Goal: Information Seeking & Learning: Find specific page/section

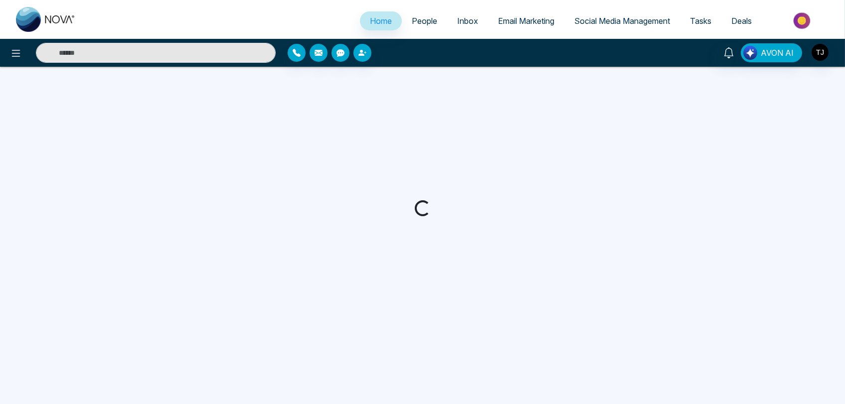
select select "*"
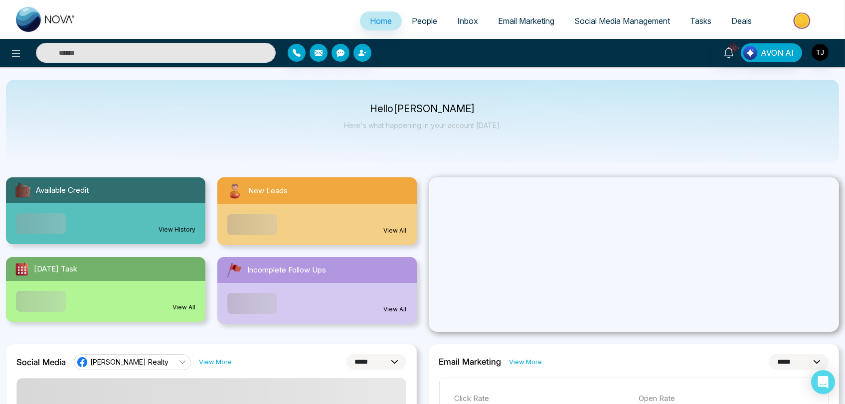
click at [418, 20] on span "People" at bounding box center [424, 21] width 25 height 10
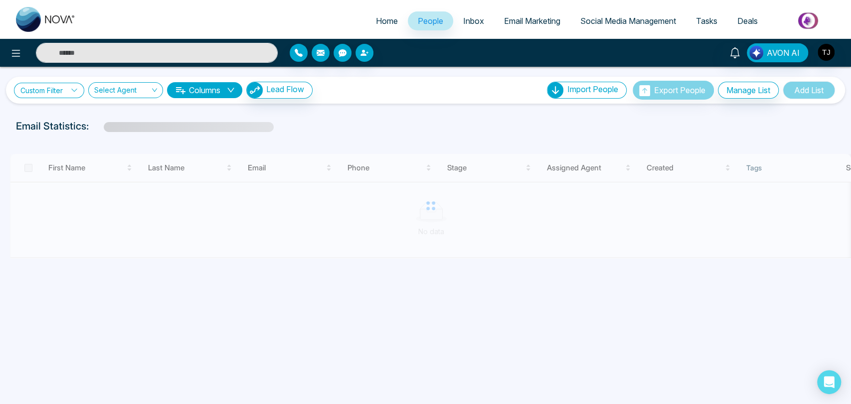
click at [59, 89] on link "Custom Filter" at bounding box center [49, 90] width 70 height 15
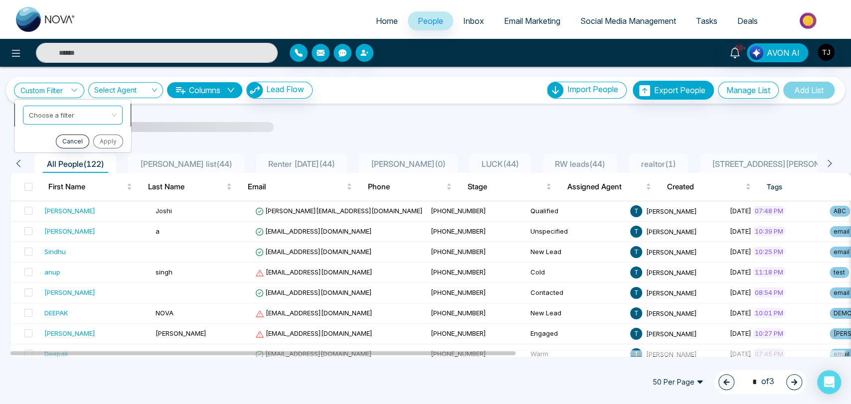
click at [94, 115] on input "search" at bounding box center [69, 113] width 81 height 15
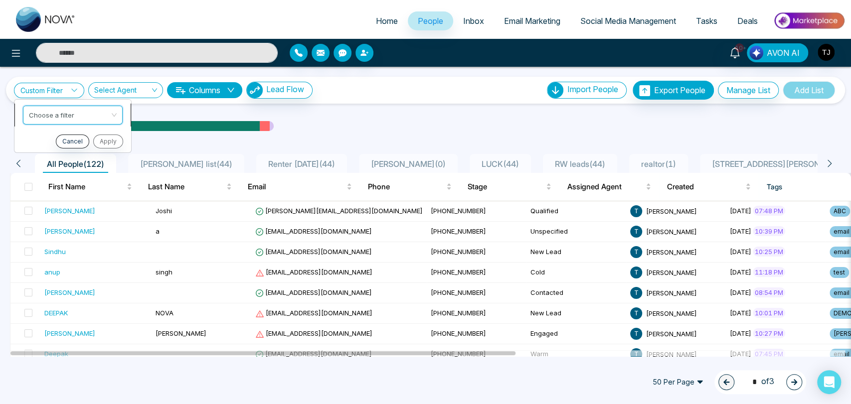
click at [95, 115] on input "search" at bounding box center [69, 113] width 81 height 15
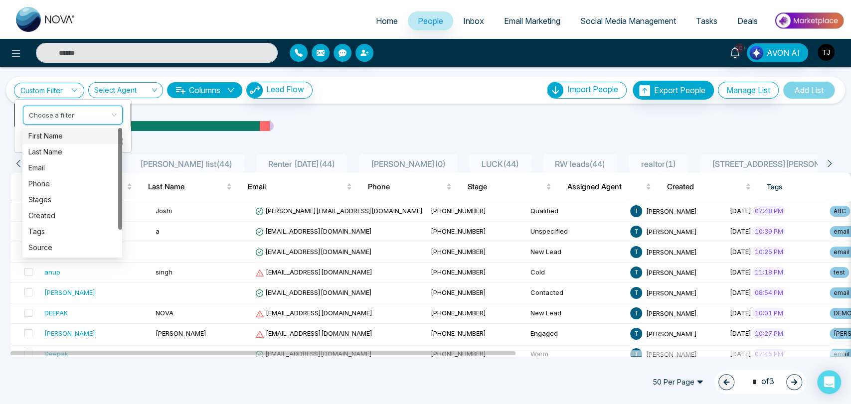
click at [96, 113] on input "search" at bounding box center [69, 113] width 81 height 15
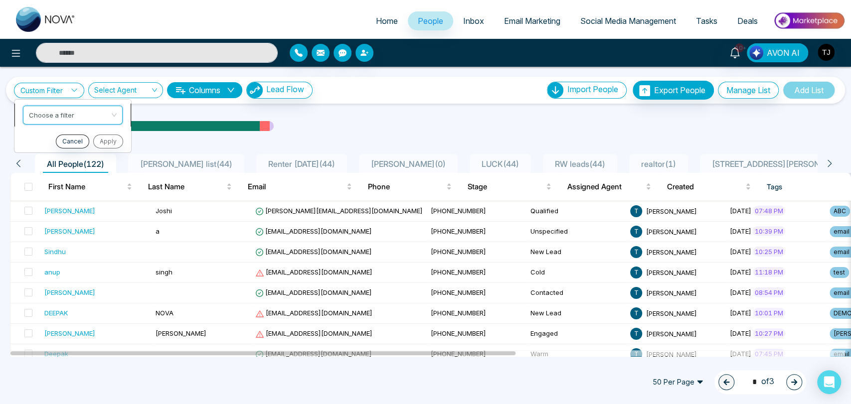
click at [96, 113] on input "search" at bounding box center [69, 113] width 81 height 15
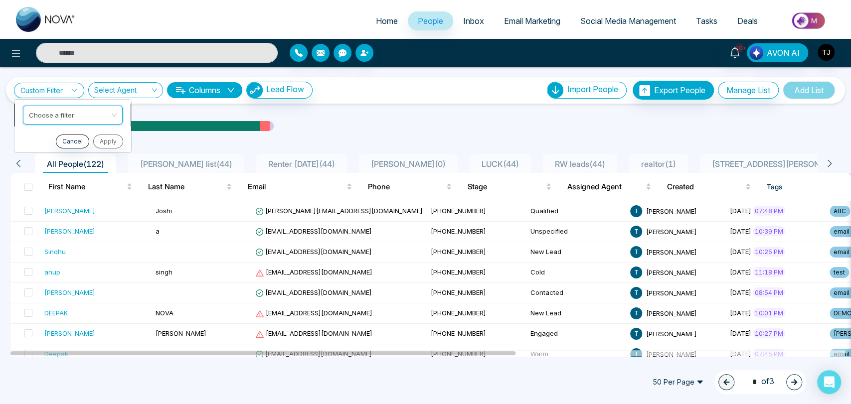
click at [96, 113] on input "search" at bounding box center [69, 113] width 81 height 15
click at [109, 113] on input "search" at bounding box center [69, 113] width 81 height 15
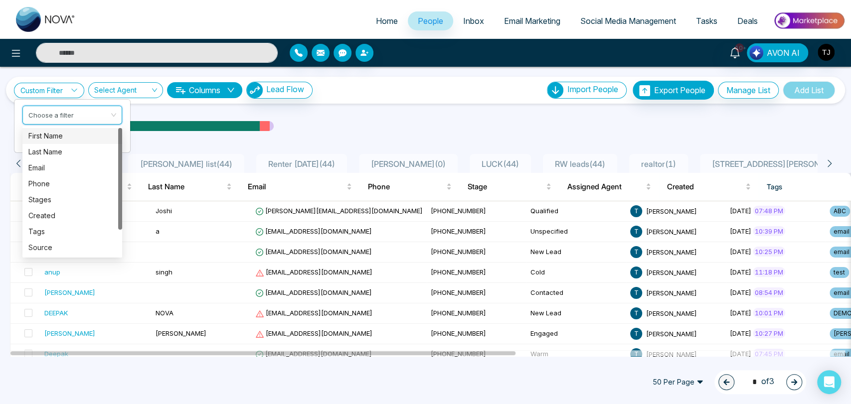
click at [59, 136] on div "First Name" at bounding box center [72, 136] width 88 height 11
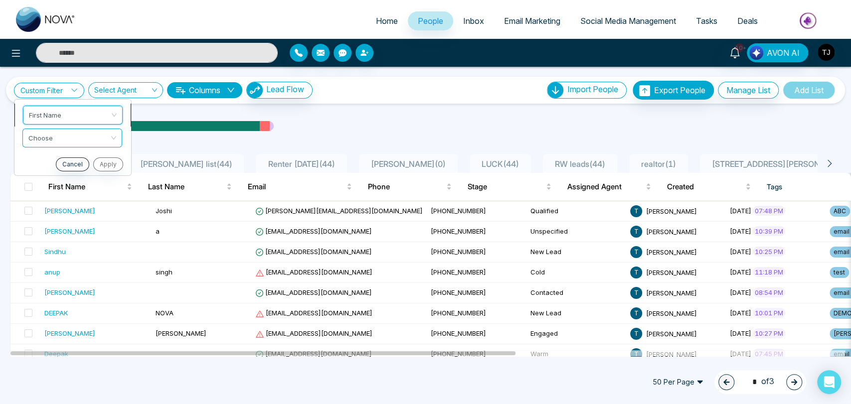
click at [67, 118] on span "First Name" at bounding box center [73, 115] width 88 height 18
click at [74, 137] on input "search" at bounding box center [69, 136] width 81 height 15
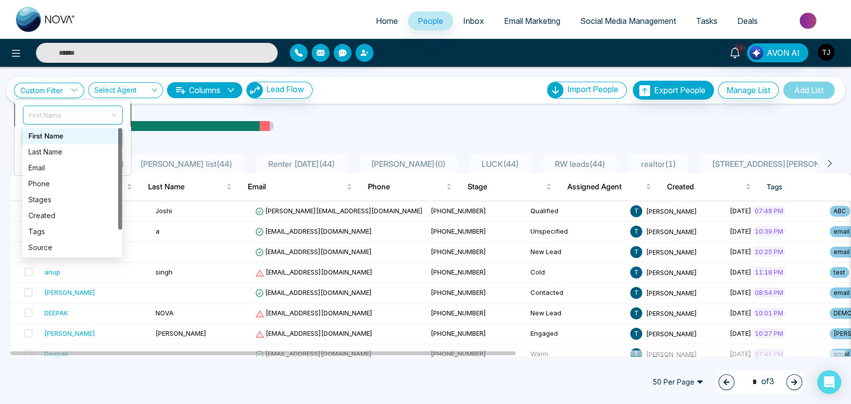
click at [88, 108] on span "First Name" at bounding box center [73, 115] width 88 height 18
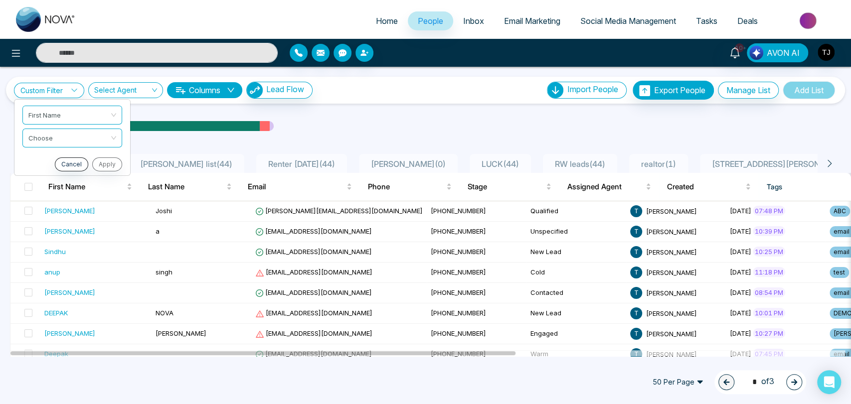
click at [335, 109] on div "Custom Filter First Name Choose Cancel Apply Select Agent Columns Lead Flow Imp…" at bounding box center [425, 212] width 851 height 290
click at [69, 87] on link "Custom Filter" at bounding box center [49, 90] width 70 height 15
click at [361, 114] on div "Custom Filter First Name Choose Cancel Apply Select Agent Columns Lead Flow Imp…" at bounding box center [425, 212] width 851 height 290
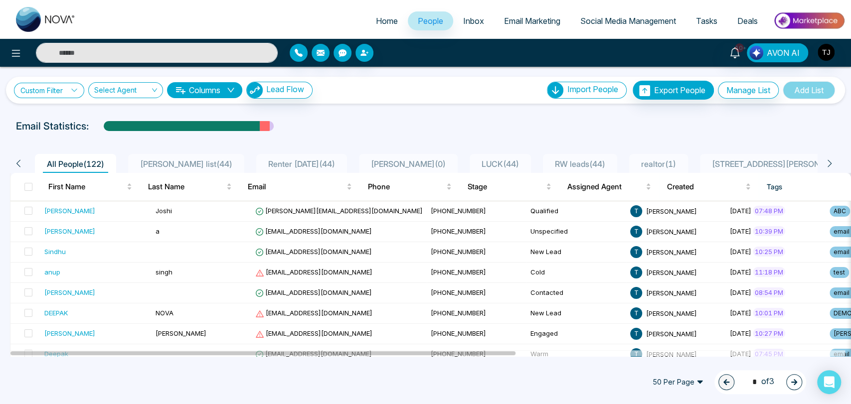
click at [60, 93] on link "Custom Filter" at bounding box center [49, 90] width 70 height 15
click at [84, 112] on span "First Name" at bounding box center [73, 115] width 88 height 18
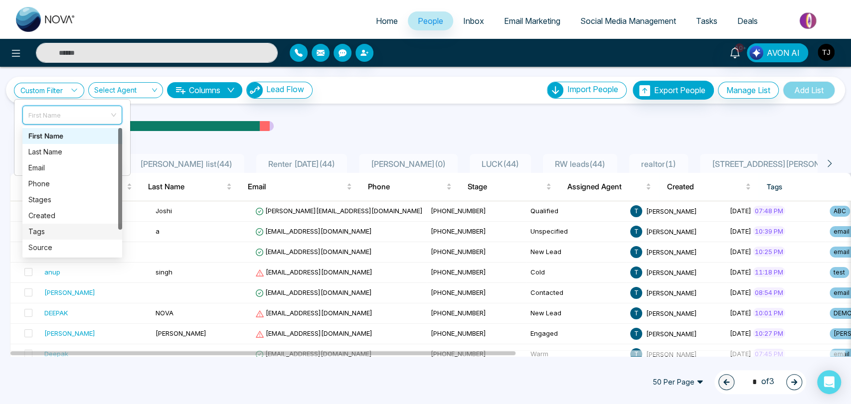
click at [58, 230] on div "Tags" at bounding box center [72, 231] width 88 height 11
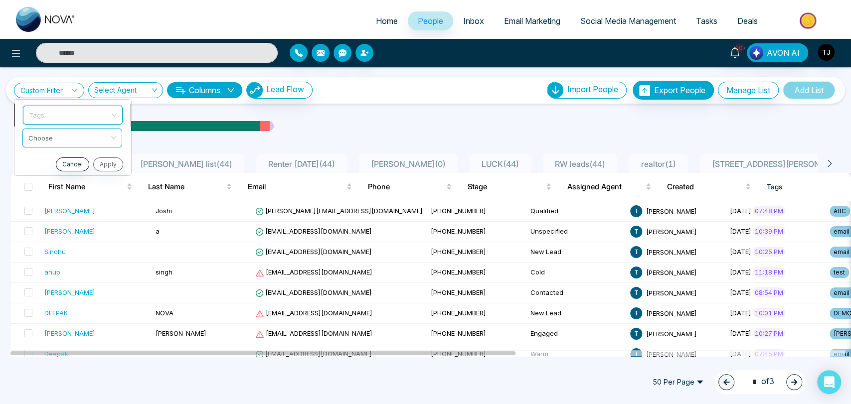
click at [92, 107] on span "Tags" at bounding box center [73, 115] width 88 height 18
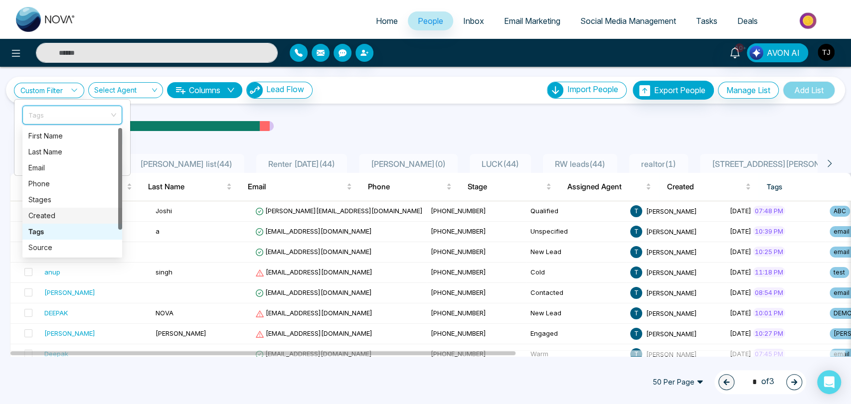
click at [73, 214] on div "Created" at bounding box center [72, 215] width 88 height 11
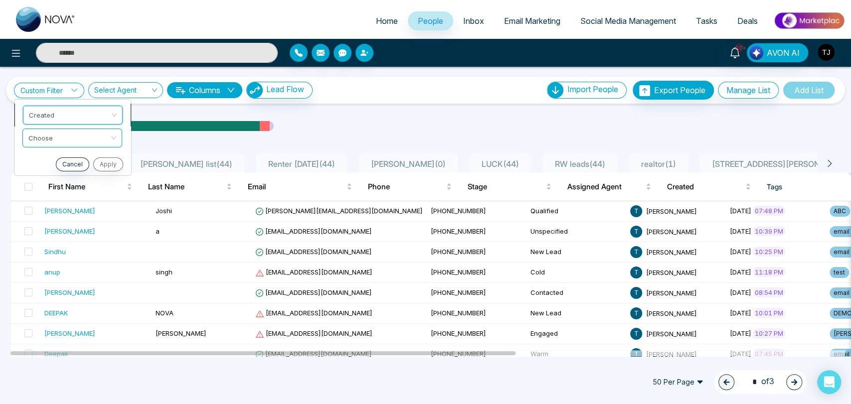
click at [84, 117] on span "Created" at bounding box center [73, 115] width 88 height 18
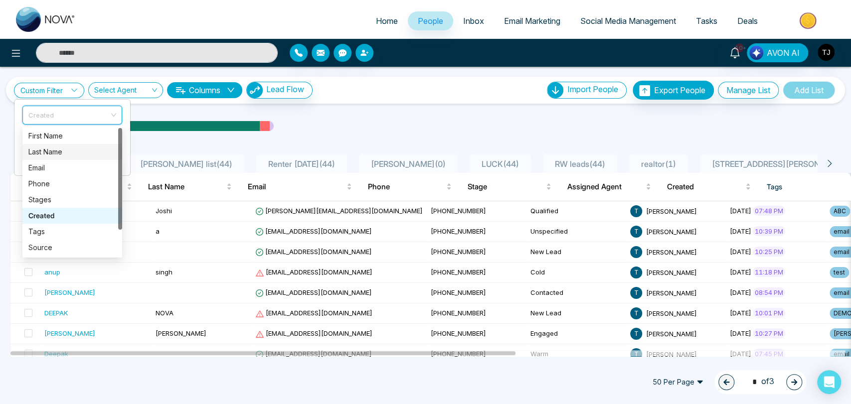
click at [80, 147] on div "Last Name" at bounding box center [72, 152] width 88 height 11
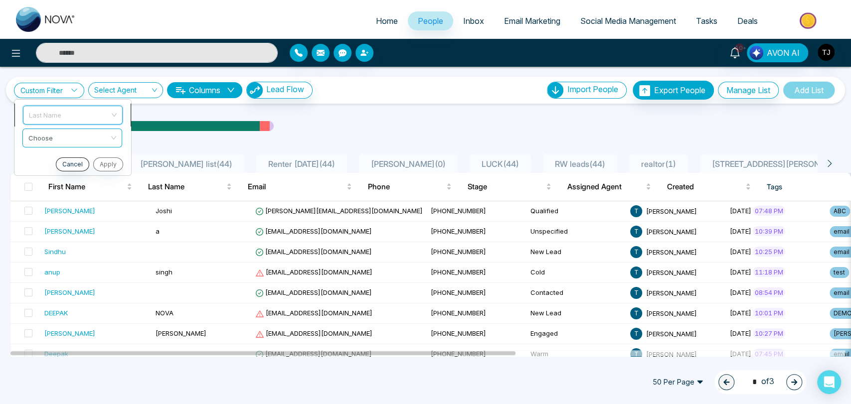
click at [84, 114] on span "Last Name" at bounding box center [73, 115] width 88 height 18
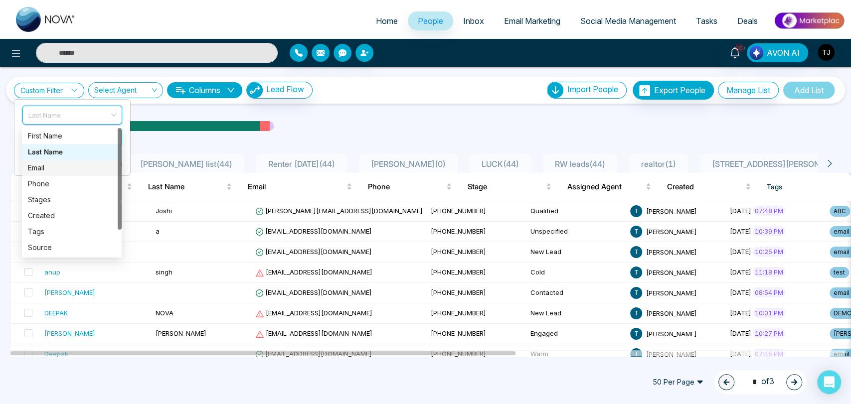
click at [75, 167] on div "Email" at bounding box center [72, 168] width 88 height 11
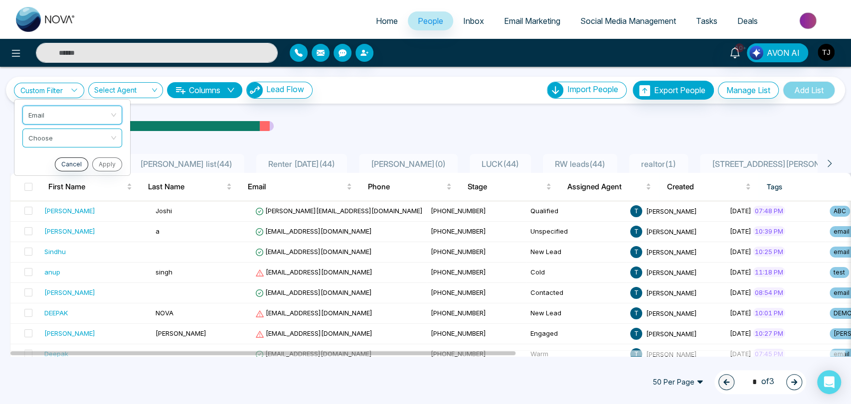
click at [363, 115] on div "Custom Filter Email Email Choose Cancel Apply Select Agent Columns Lead Flow Im…" at bounding box center [425, 212] width 851 height 290
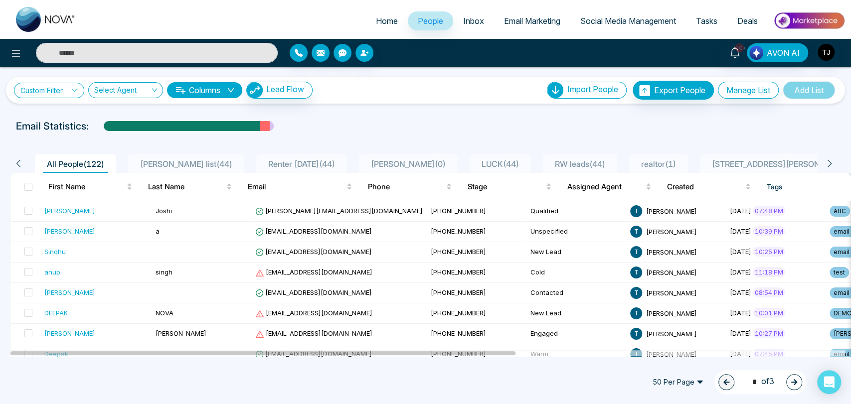
click at [78, 92] on icon at bounding box center [74, 90] width 7 height 7
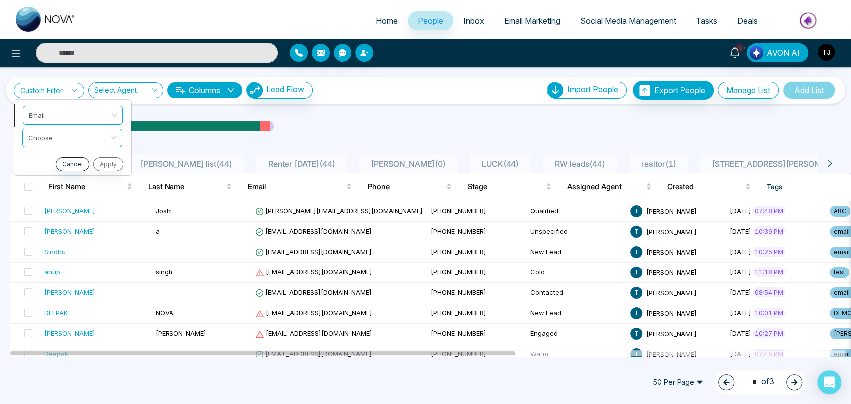
click at [81, 113] on span "Email" at bounding box center [73, 115] width 88 height 18
click at [83, 112] on span "Email" at bounding box center [73, 115] width 88 height 18
click at [103, 115] on span "Email" at bounding box center [73, 115] width 88 height 18
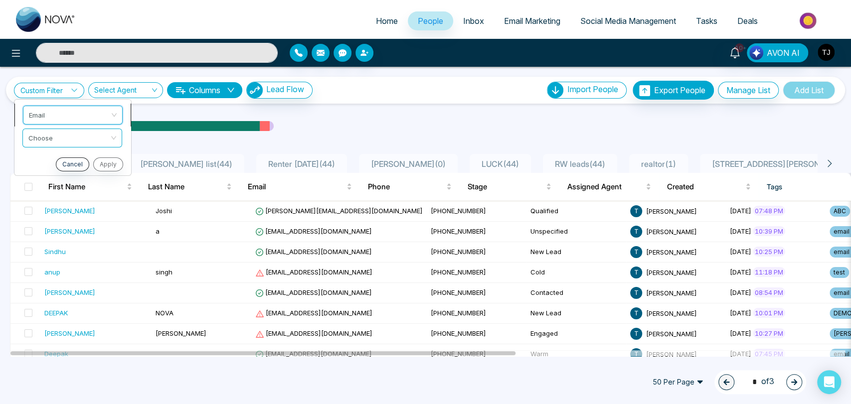
click at [103, 115] on span "Email" at bounding box center [73, 115] width 88 height 18
click at [108, 114] on span "Email" at bounding box center [73, 115] width 88 height 18
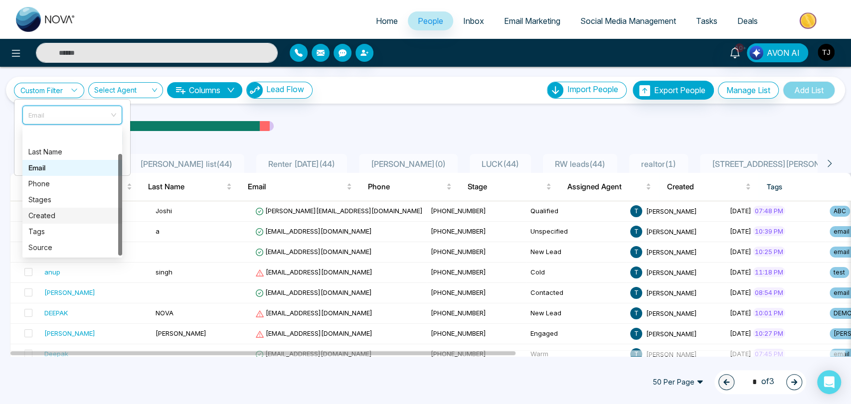
scroll to position [32, 0]
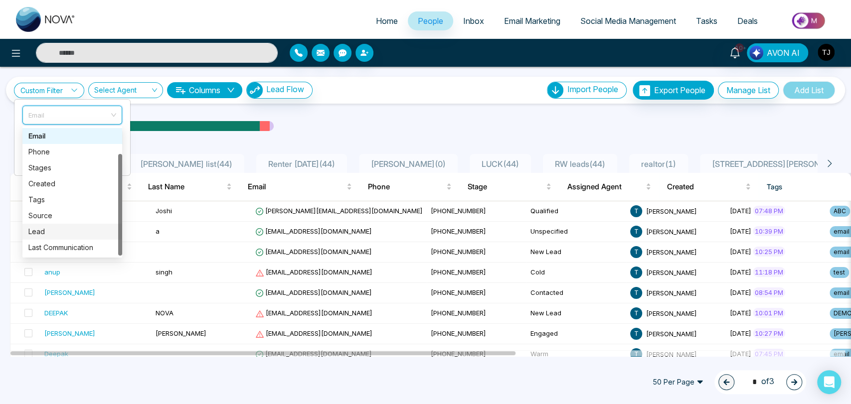
click at [59, 232] on div "Lead" at bounding box center [72, 231] width 88 height 11
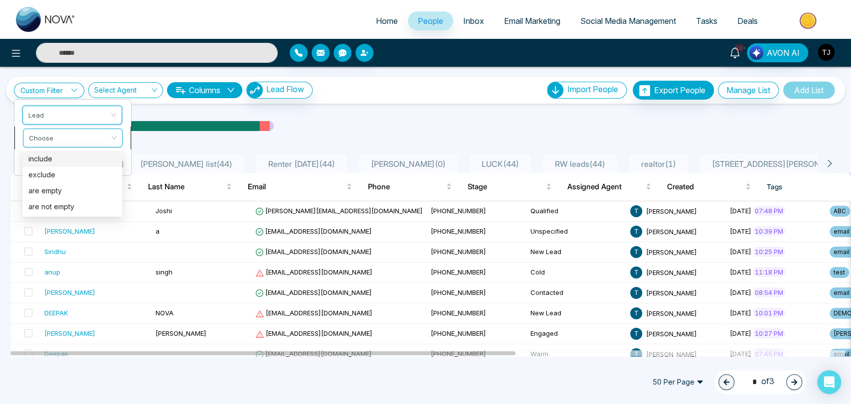
click at [110, 141] on div "Choose" at bounding box center [73, 137] width 100 height 19
click at [61, 174] on div "exclude" at bounding box center [72, 174] width 88 height 11
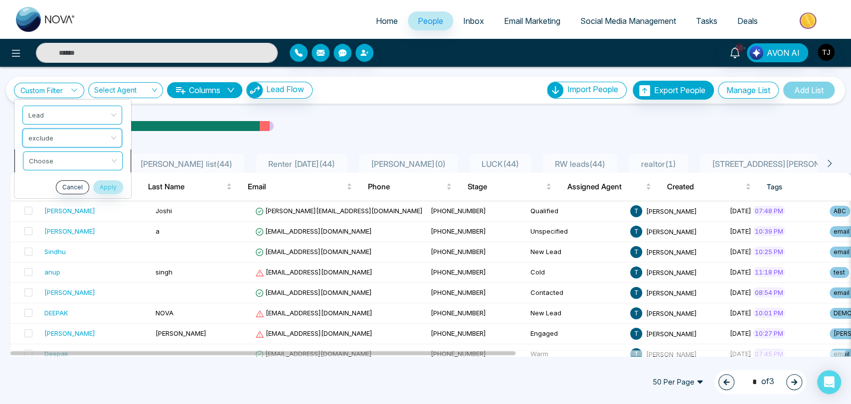
click at [112, 159] on div "Choose" at bounding box center [73, 160] width 100 height 19
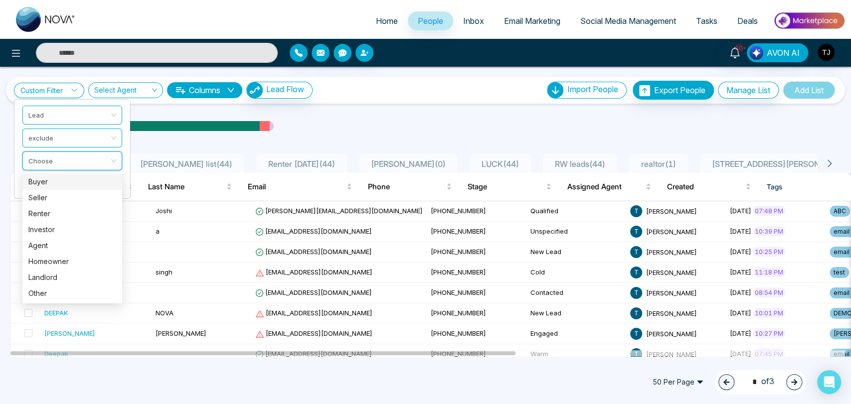
click at [61, 179] on div "Buyer" at bounding box center [72, 181] width 88 height 11
click at [61, 179] on div "Custom Filter Lead exclude Choose Cancel Apply Select Agent Columns Lead Flow I…" at bounding box center [425, 212] width 851 height 290
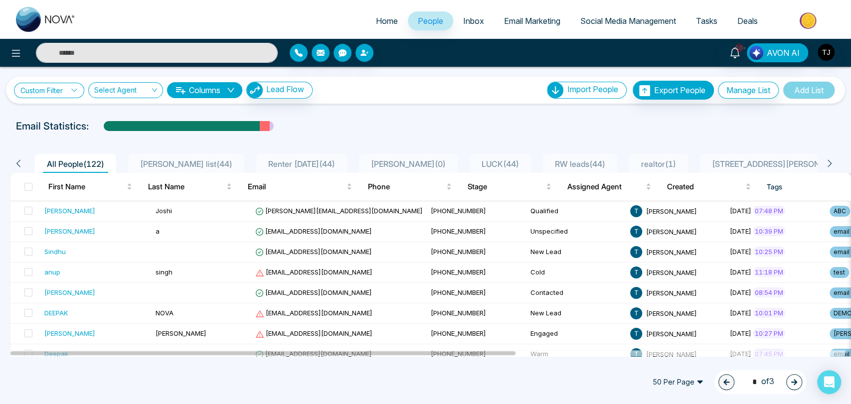
click at [76, 91] on icon at bounding box center [74, 90] width 7 height 7
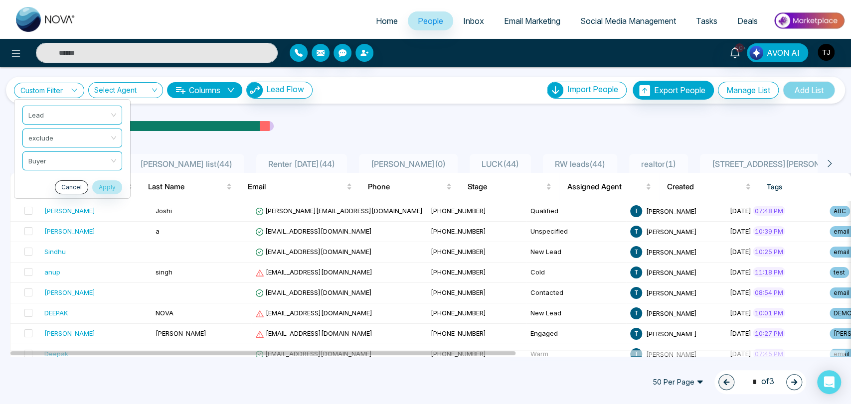
click at [76, 91] on icon at bounding box center [74, 90] width 7 height 7
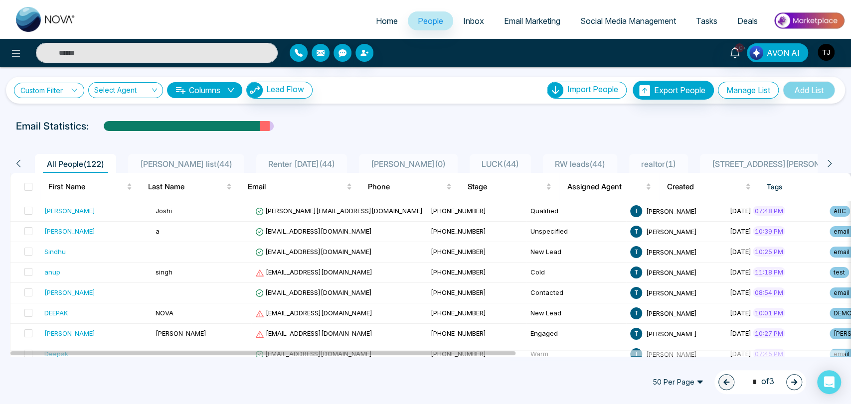
click at [76, 91] on icon at bounding box center [74, 90] width 7 height 7
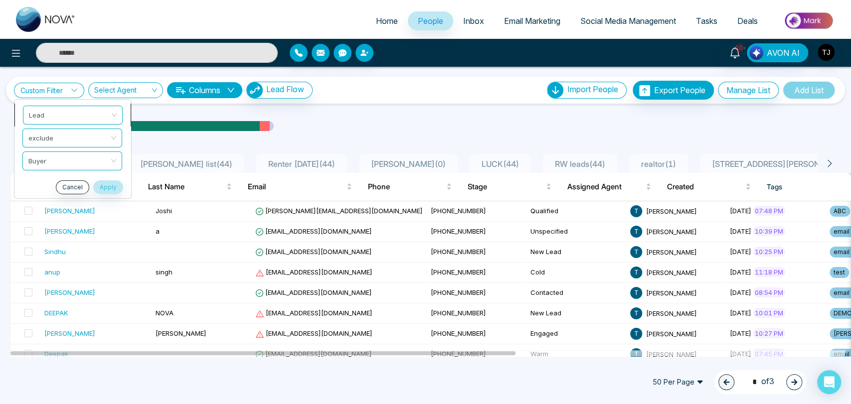
click at [78, 112] on span "Lead" at bounding box center [73, 115] width 88 height 18
click at [80, 115] on span "Lead" at bounding box center [73, 115] width 88 height 18
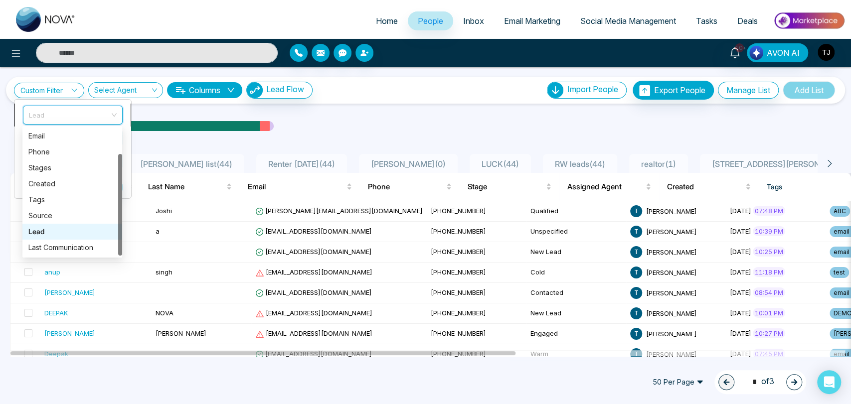
click at [87, 110] on span "Lead" at bounding box center [73, 115] width 88 height 18
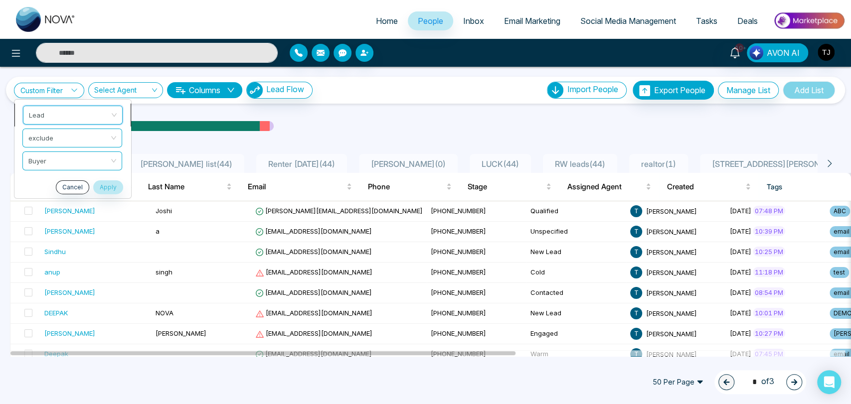
click at [87, 110] on span "Lead" at bounding box center [73, 115] width 88 height 18
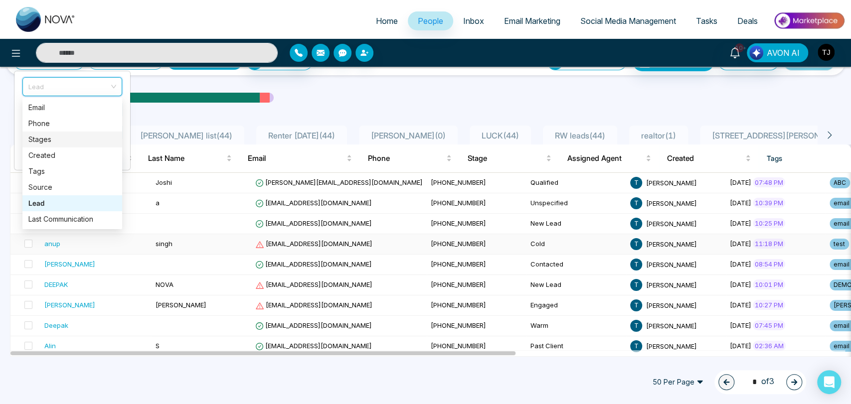
scroll to position [0, 0]
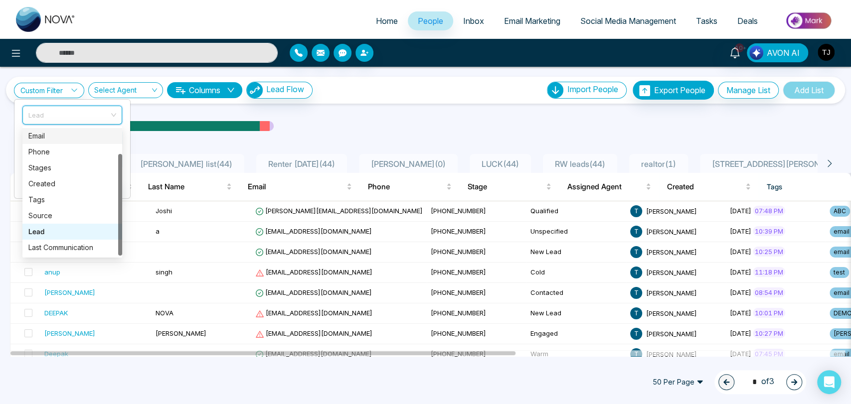
click at [80, 137] on div "Email" at bounding box center [72, 136] width 88 height 11
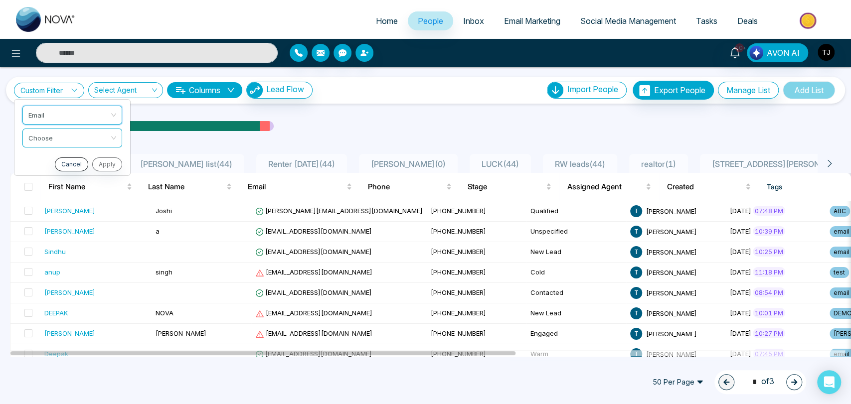
click at [53, 91] on link "Custom Filter" at bounding box center [49, 90] width 70 height 15
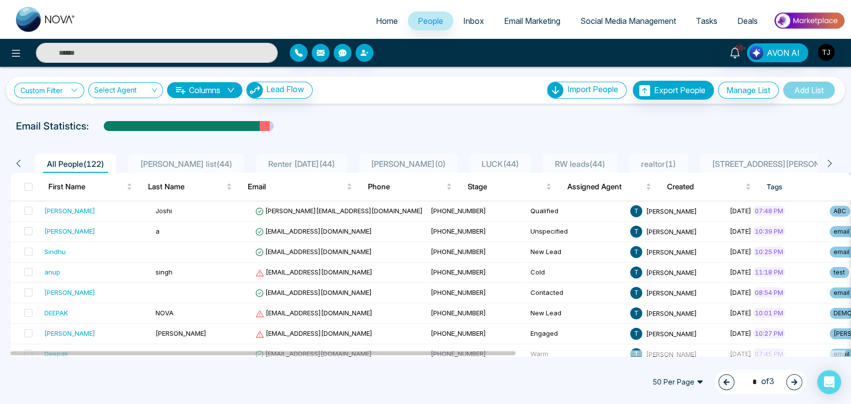
click at [53, 91] on link "Custom Filter" at bounding box center [49, 90] width 70 height 15
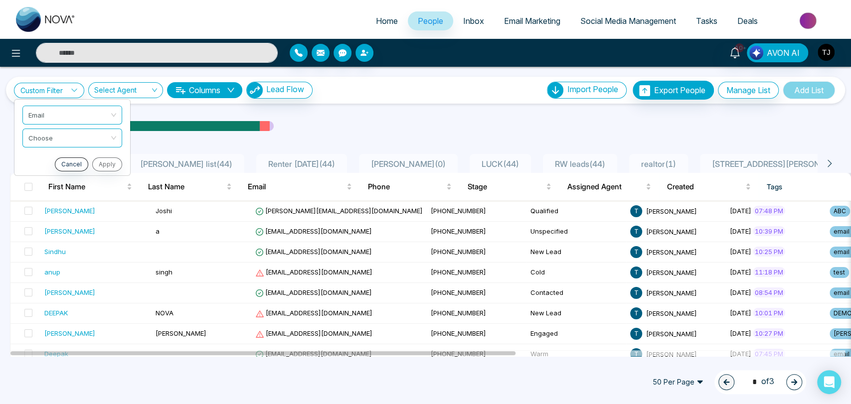
click at [319, 121] on div "Email Statistics:" at bounding box center [287, 126] width 542 height 15
click at [78, 87] on icon at bounding box center [74, 90] width 7 height 7
click at [104, 115] on span "Email" at bounding box center [73, 115] width 88 height 18
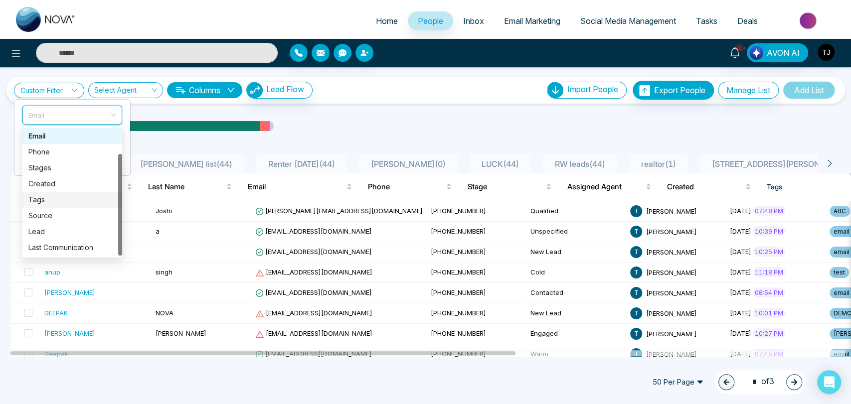
click at [58, 200] on div "Tags" at bounding box center [72, 199] width 88 height 11
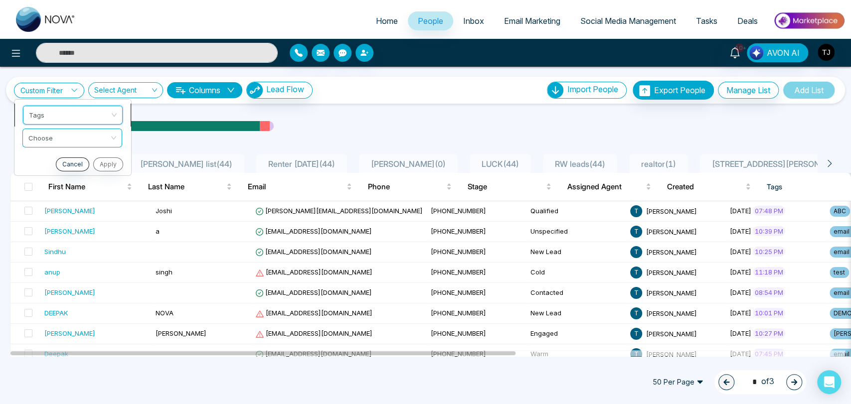
click at [88, 107] on span "Tags" at bounding box center [73, 115] width 88 height 18
click at [94, 134] on input "search" at bounding box center [69, 136] width 81 height 15
click at [91, 113] on span "Tags" at bounding box center [73, 115] width 88 height 18
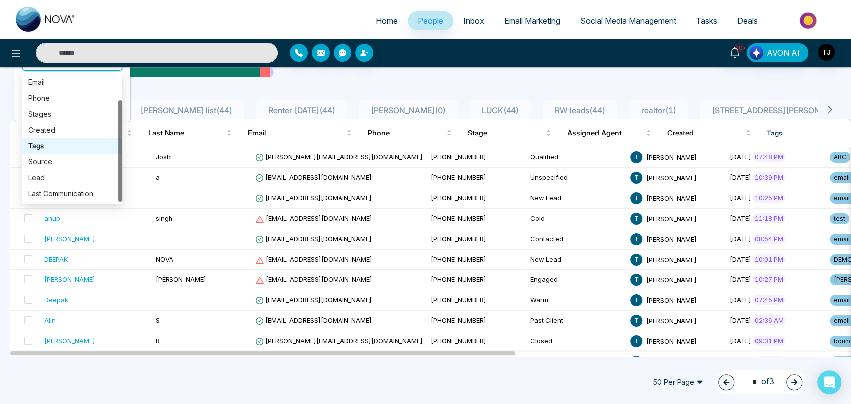
scroll to position [55, 0]
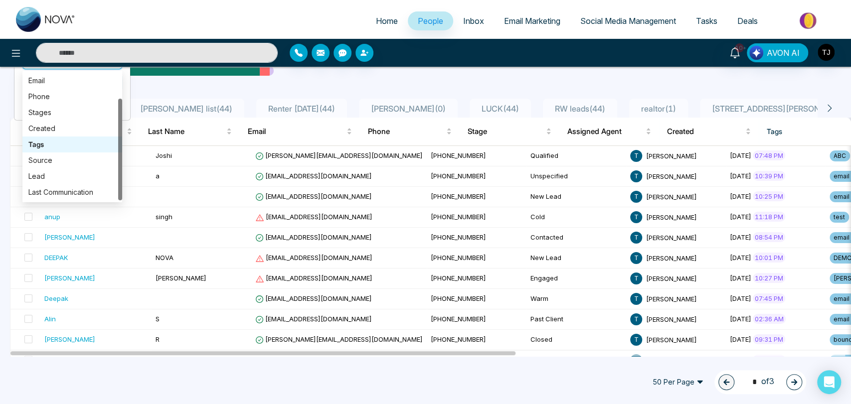
click at [67, 138] on div "Tags" at bounding box center [72, 145] width 100 height 16
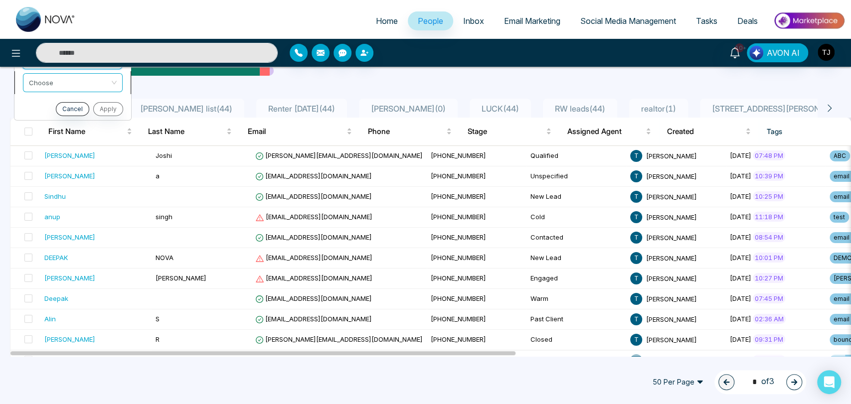
click at [86, 83] on input "search" at bounding box center [69, 80] width 81 height 15
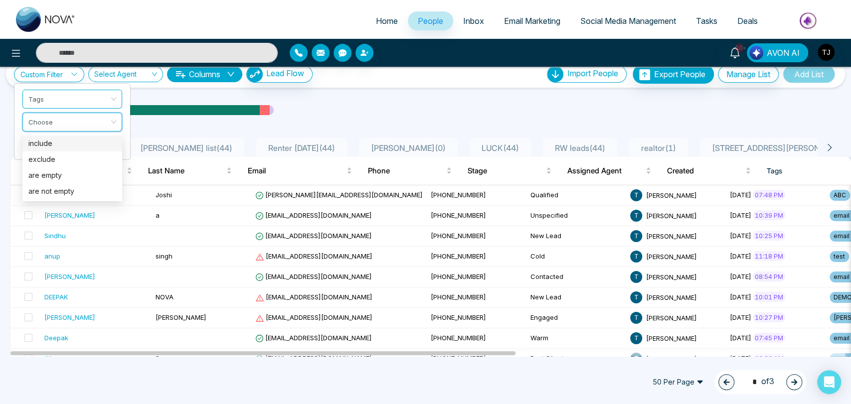
scroll to position [0, 0]
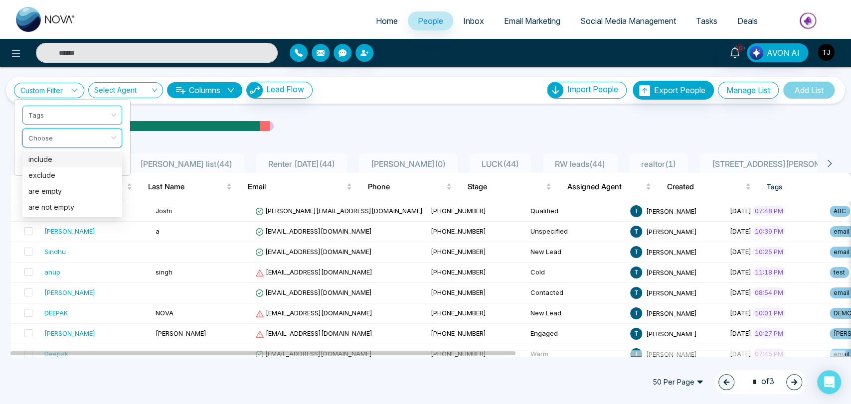
click at [152, 109] on div "Custom Filter Tags Choose Cancel Apply Select Agent Columns Lead Flow Import Pe…" at bounding box center [425, 212] width 851 height 290
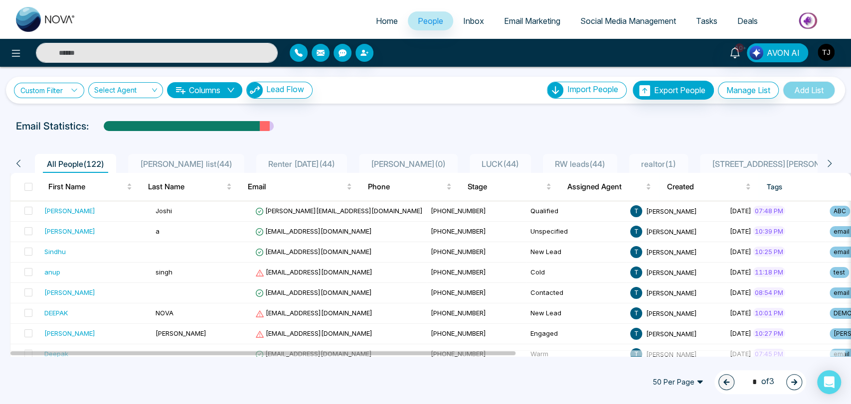
click at [68, 92] on link "Custom Filter" at bounding box center [49, 90] width 70 height 15
click at [107, 111] on span "Tags" at bounding box center [73, 115] width 88 height 18
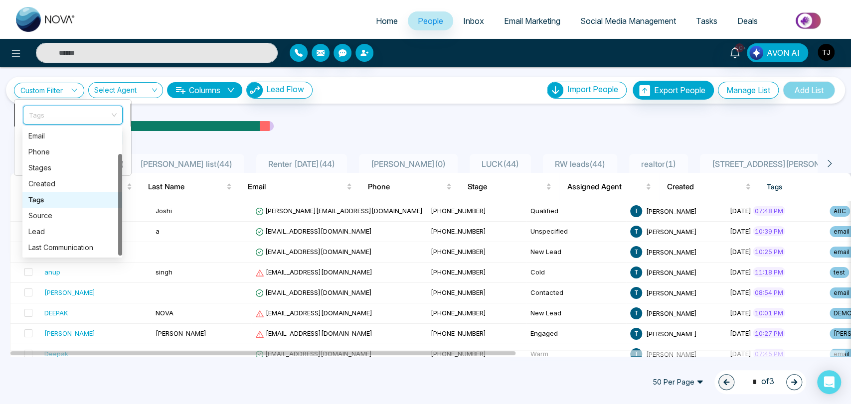
click at [108, 111] on span "Tags" at bounding box center [73, 115] width 88 height 18
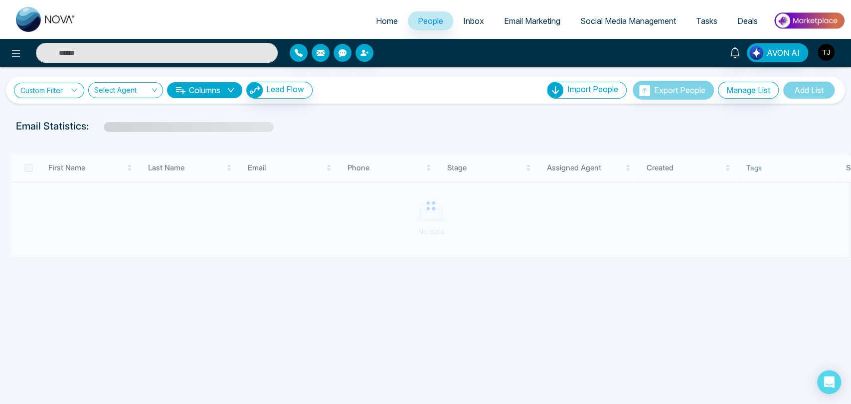
click at [72, 87] on icon at bounding box center [74, 90] width 7 height 7
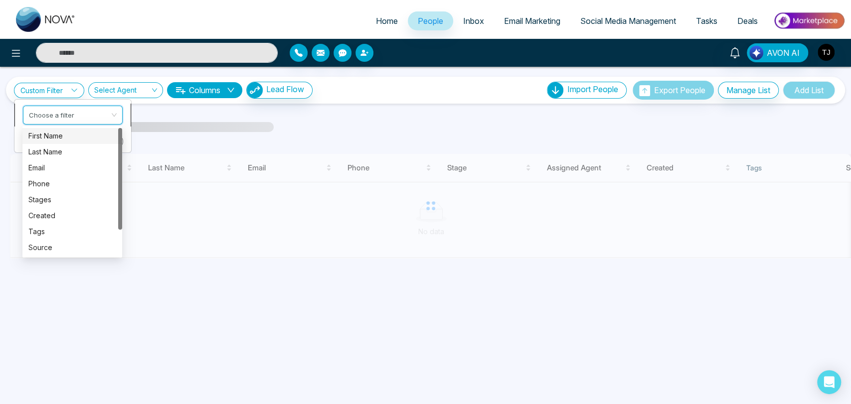
click at [102, 115] on input "search" at bounding box center [69, 113] width 81 height 15
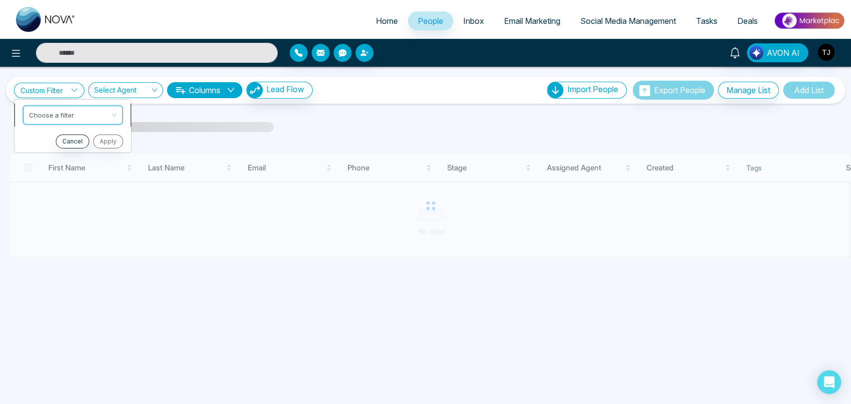
click at [104, 114] on input "search" at bounding box center [69, 113] width 81 height 15
click at [115, 115] on div "Choose a filter" at bounding box center [73, 114] width 100 height 19
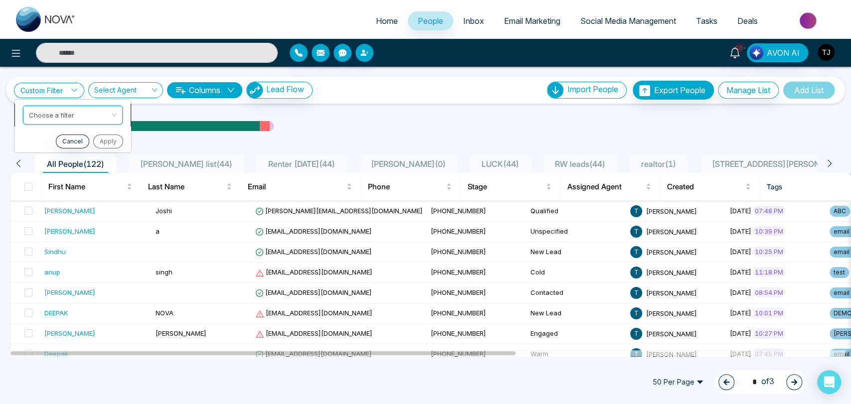
click at [116, 117] on div "Choose a filter" at bounding box center [73, 114] width 100 height 19
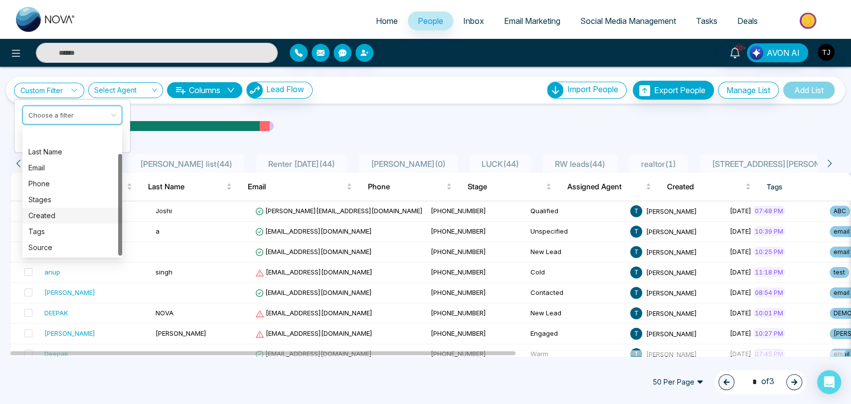
scroll to position [32, 0]
click at [49, 201] on div "Tags" at bounding box center [72, 199] width 88 height 11
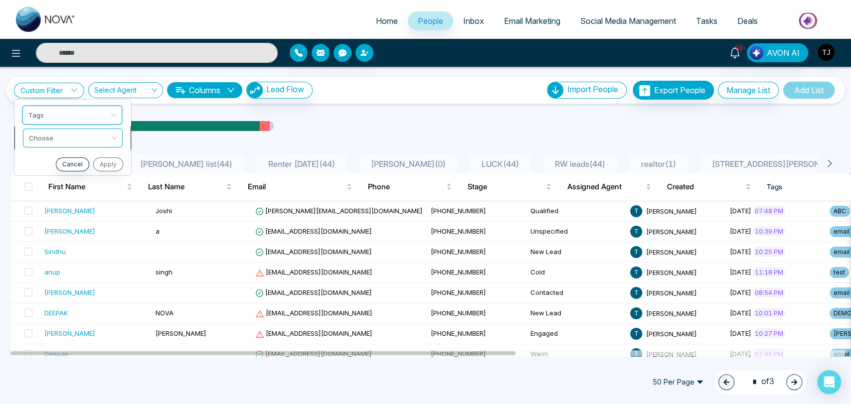
click at [88, 137] on input "search" at bounding box center [69, 136] width 81 height 15
click at [94, 139] on input "search" at bounding box center [69, 136] width 81 height 15
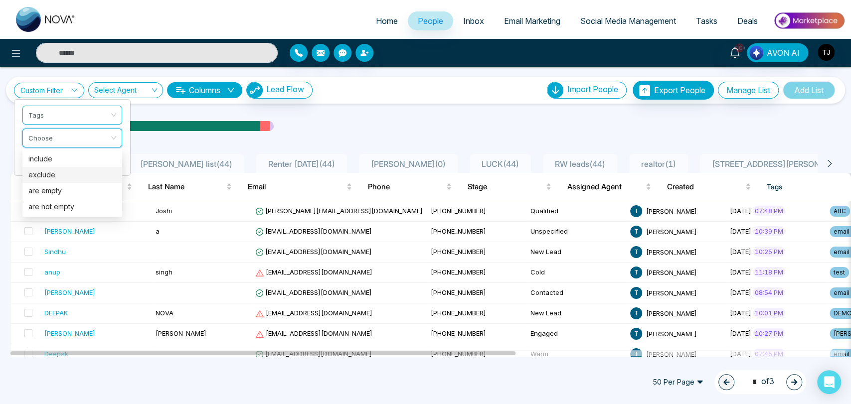
click at [73, 170] on div "exclude" at bounding box center [72, 174] width 88 height 11
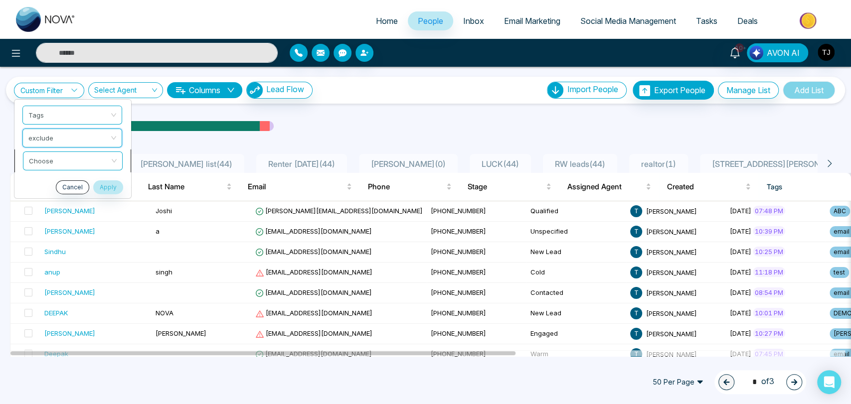
click at [111, 157] on div "Choose" at bounding box center [73, 160] width 100 height 19
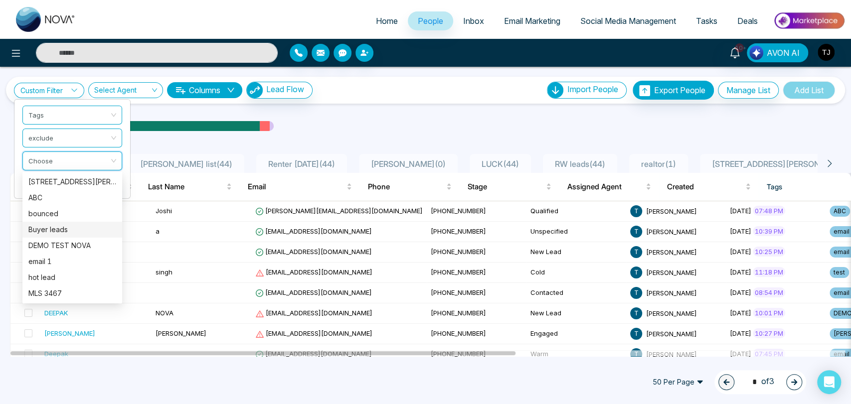
click at [70, 229] on div "Buyer leads" at bounding box center [72, 229] width 88 height 11
click at [103, 161] on span "Buyer leads" at bounding box center [73, 161] width 88 height 18
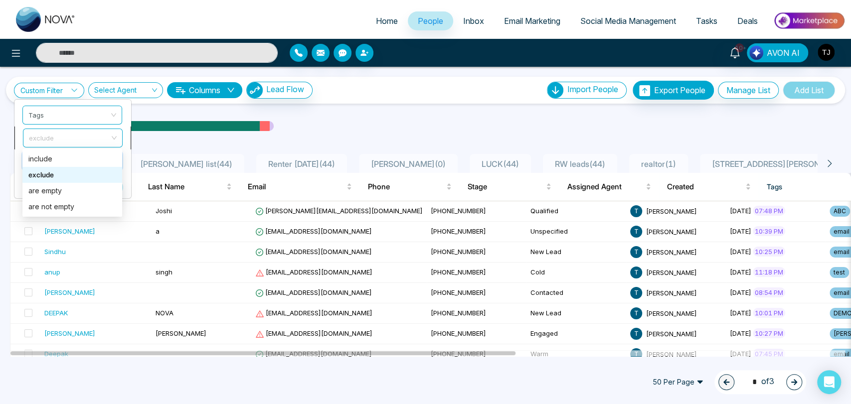
click at [76, 136] on span "exclude" at bounding box center [73, 138] width 88 height 18
drag, startPoint x: 66, startPoint y: 169, endPoint x: 19, endPoint y: 174, distance: 47.1
click at [19, 174] on div "Custom Filter Tags exclude Buyer leads Cancel Apply Select Agent Columns Lead F…" at bounding box center [425, 212] width 851 height 290
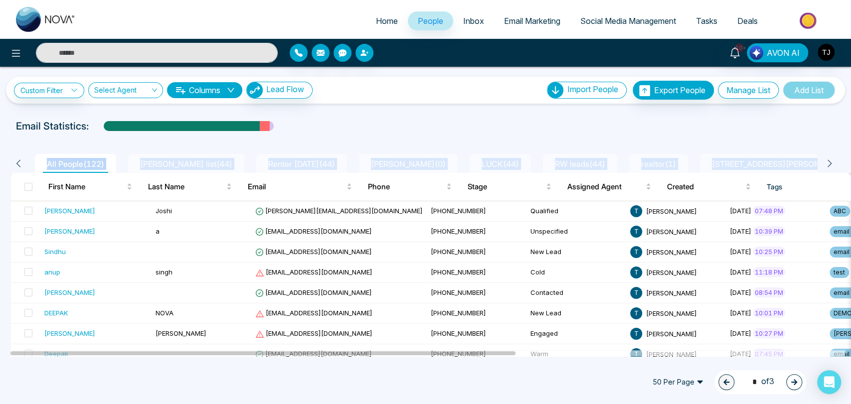
drag, startPoint x: 25, startPoint y: 171, endPoint x: 33, endPoint y: 176, distance: 9.8
click at [33, 176] on th at bounding box center [25, 187] width 30 height 28
click at [70, 91] on link "Custom Filter" at bounding box center [49, 90] width 70 height 15
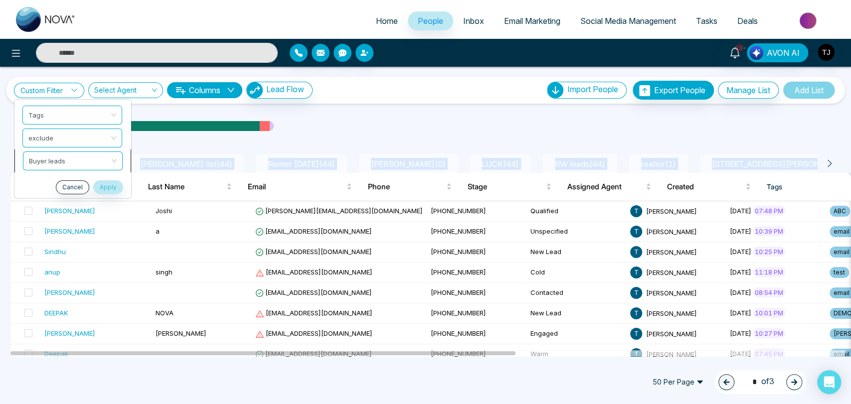
click at [88, 160] on span "Buyer leads" at bounding box center [73, 161] width 88 height 18
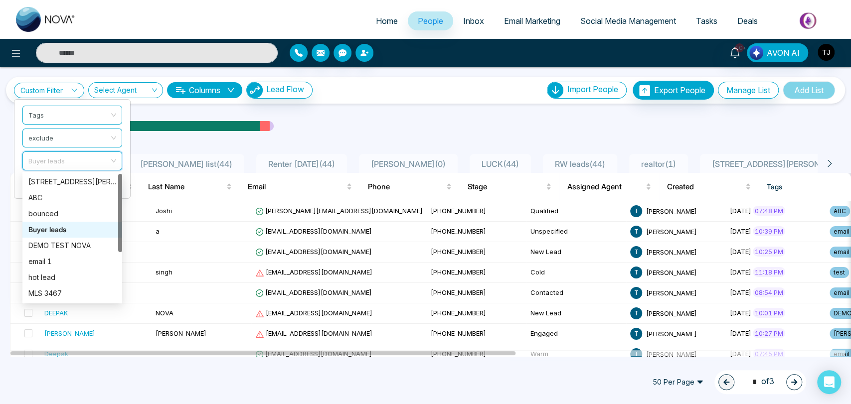
click at [61, 228] on div "Buyer leads" at bounding box center [72, 229] width 88 height 11
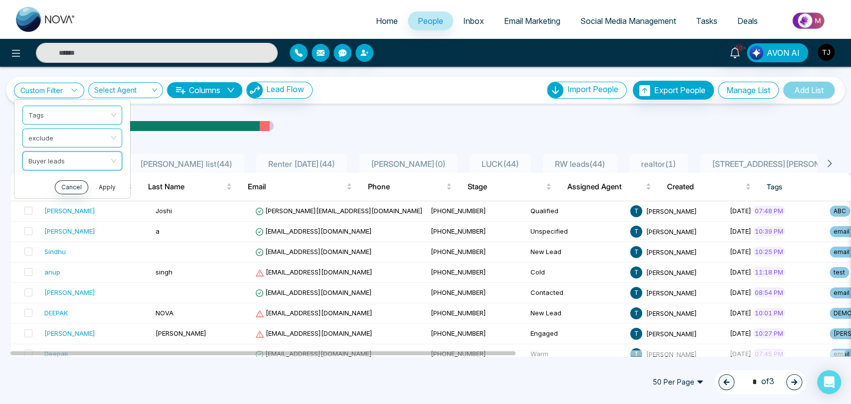
click at [112, 182] on button "Apply" at bounding box center [107, 187] width 30 height 14
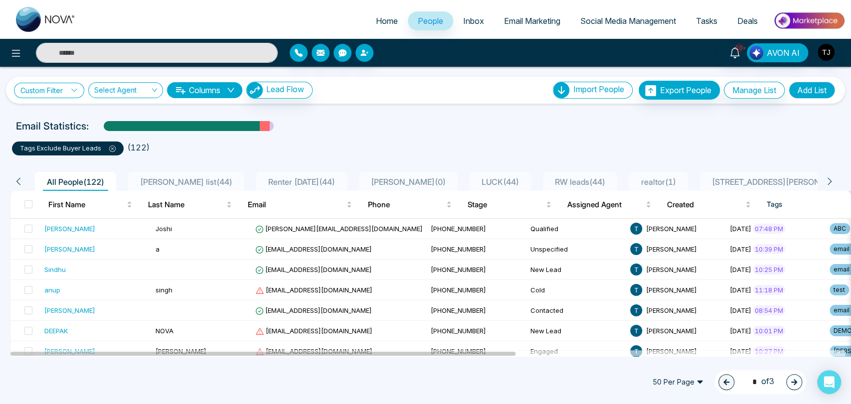
click at [67, 93] on link "Custom Filter" at bounding box center [49, 90] width 70 height 15
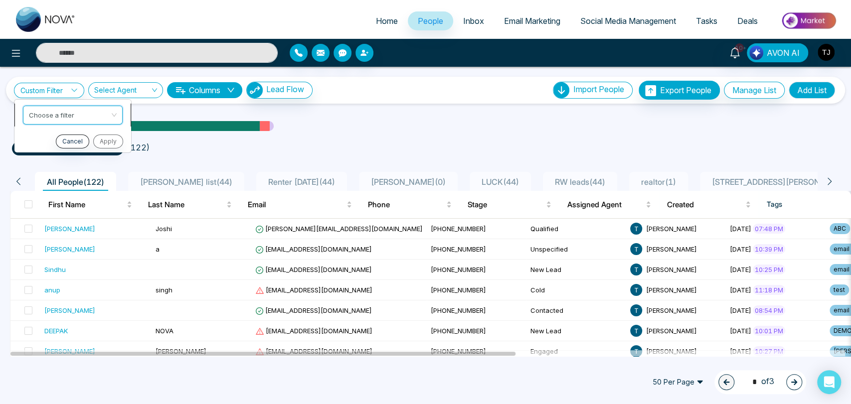
click at [80, 114] on input "search" at bounding box center [69, 113] width 81 height 15
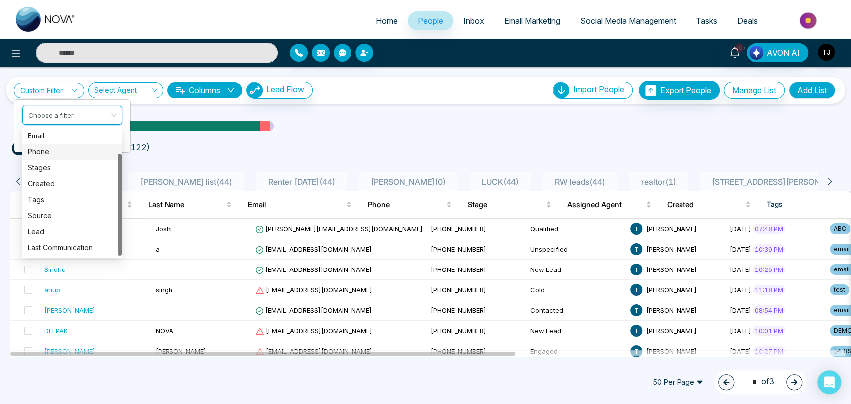
click at [71, 149] on div "Phone" at bounding box center [72, 152] width 88 height 11
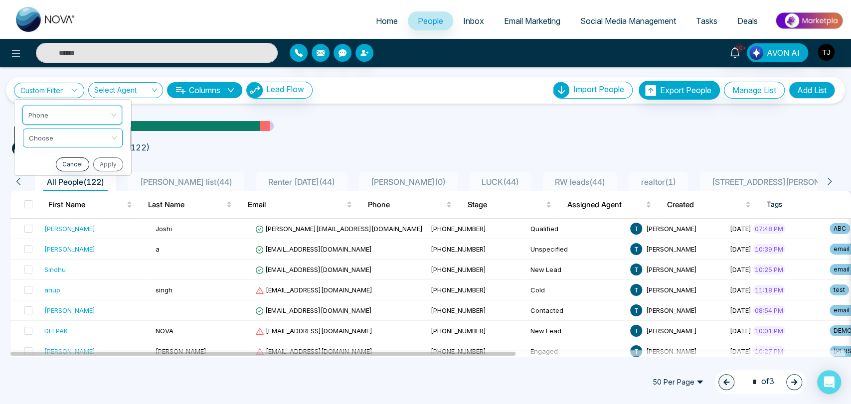
click at [78, 137] on input "search" at bounding box center [69, 136] width 81 height 15
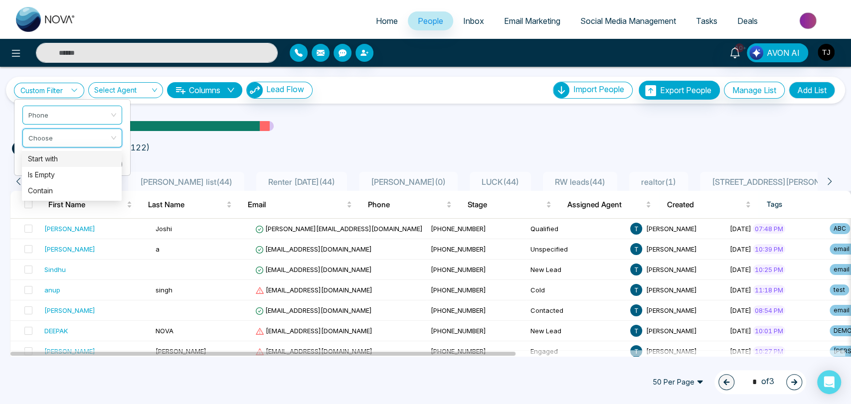
click at [70, 157] on div "Start with" at bounding box center [72, 159] width 88 height 11
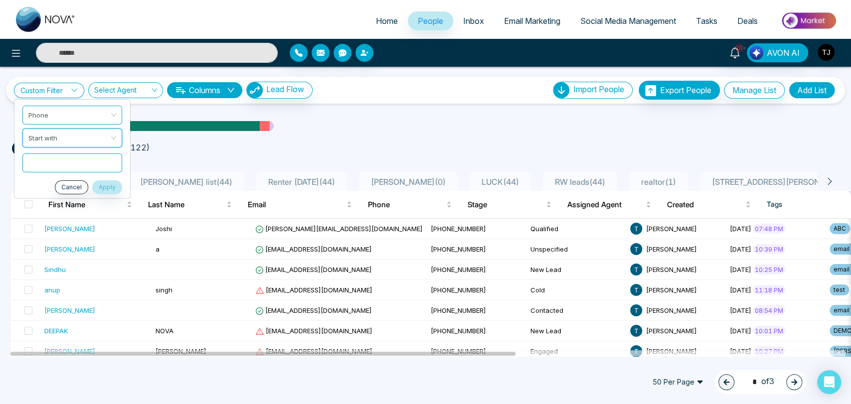
click at [86, 163] on input "text" at bounding box center [72, 162] width 100 height 19
click at [86, 117] on span "Phone" at bounding box center [73, 115] width 88 height 18
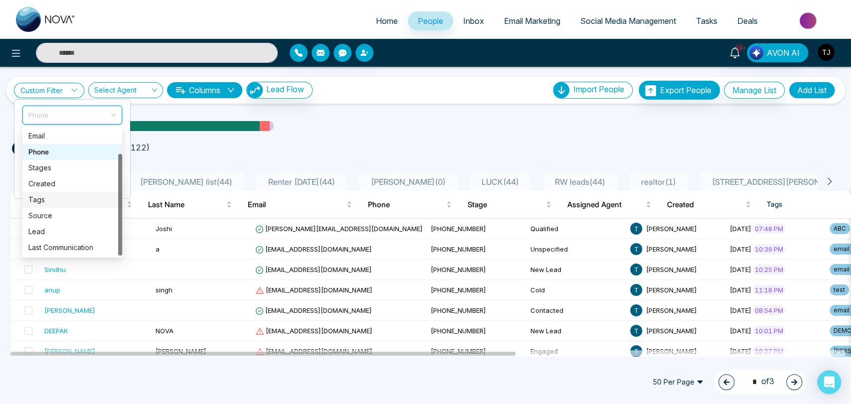
click at [64, 197] on div "Tags" at bounding box center [72, 199] width 88 height 11
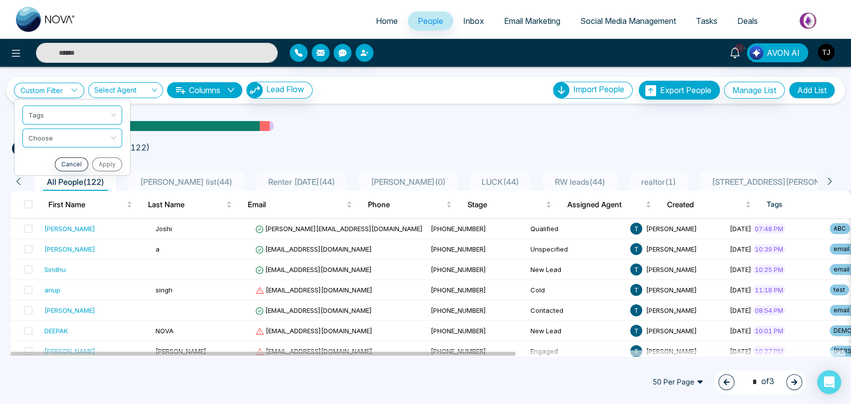
click at [68, 152] on ul "Tags Choose Cancel Apply" at bounding box center [72, 137] width 117 height 77
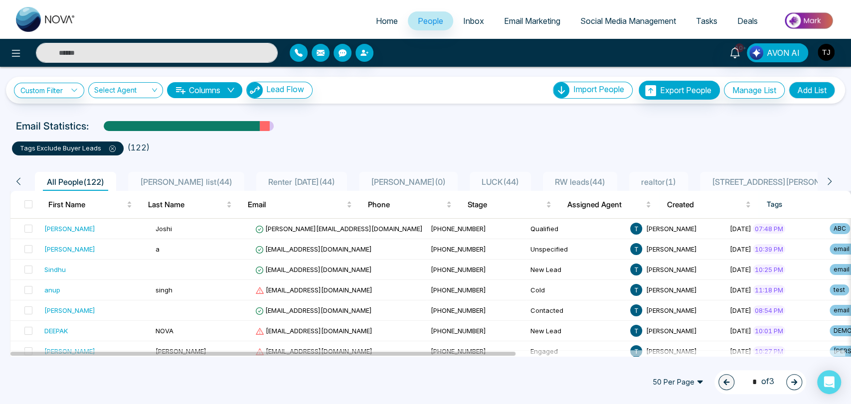
click at [74, 136] on div "tags exclude Buyer leads ( 122 )" at bounding box center [425, 145] width 839 height 22
click at [68, 94] on link "Custom Filter" at bounding box center [49, 90] width 70 height 15
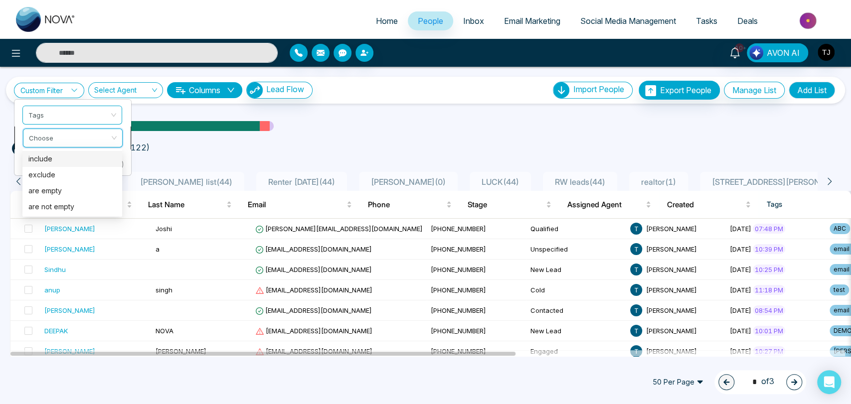
click at [70, 133] on input "search" at bounding box center [69, 136] width 81 height 15
click at [57, 173] on div "exclude" at bounding box center [72, 174] width 88 height 11
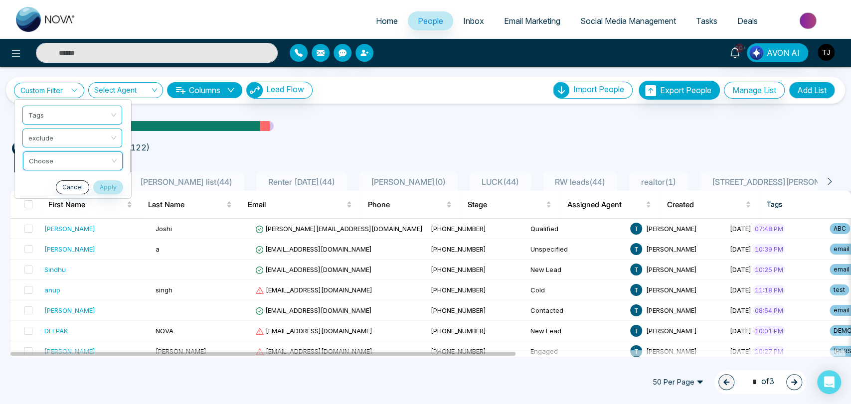
click at [73, 165] on input "search" at bounding box center [69, 159] width 81 height 15
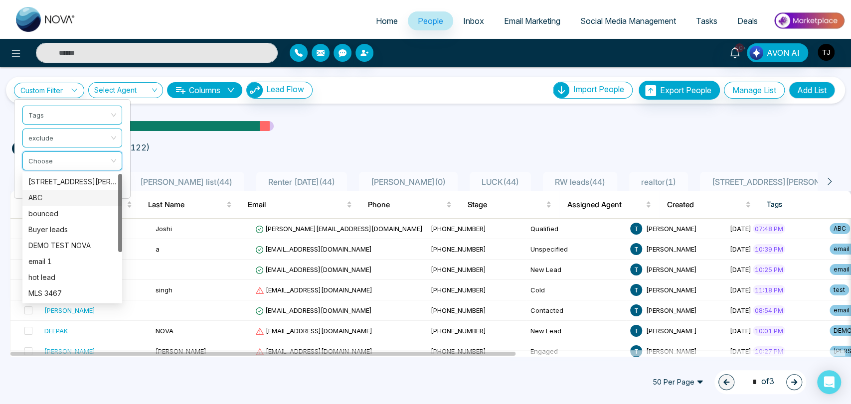
click at [59, 197] on div "ABC" at bounding box center [72, 197] width 88 height 11
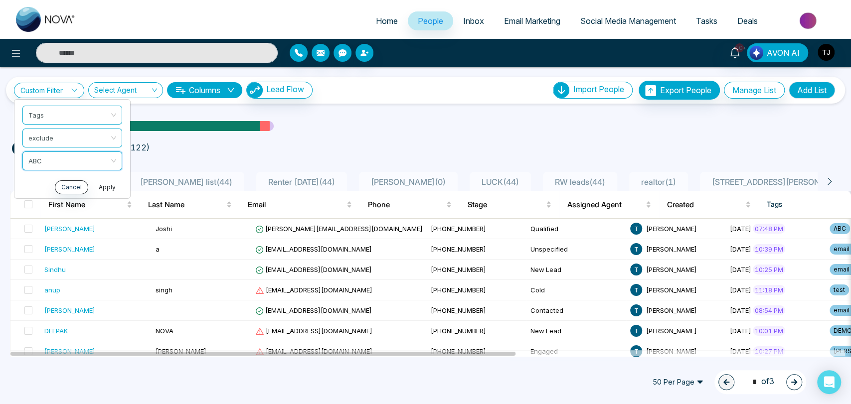
click at [106, 186] on button "Apply" at bounding box center [107, 187] width 30 height 14
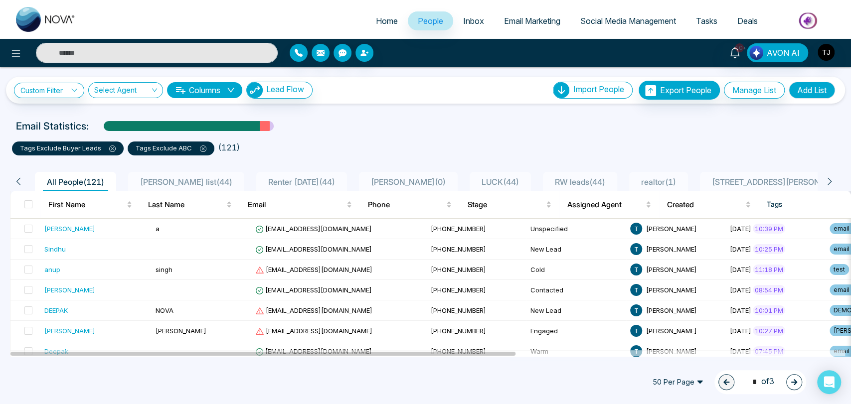
click at [698, 403] on div "50 Per Page 1 * of 3" at bounding box center [425, 382] width 851 height 44
